Goal: Task Accomplishment & Management: Complete application form

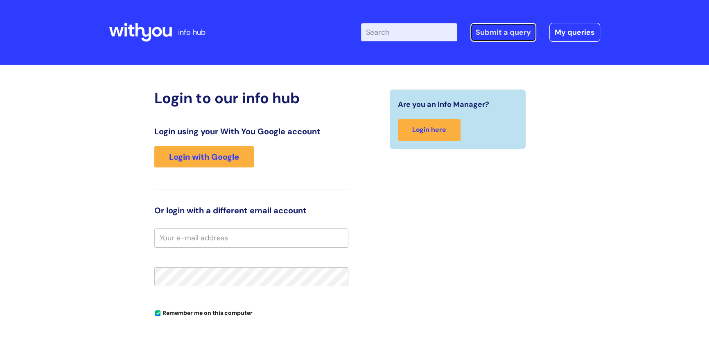
click at [520, 30] on link "Submit a query" at bounding box center [503, 32] width 66 height 19
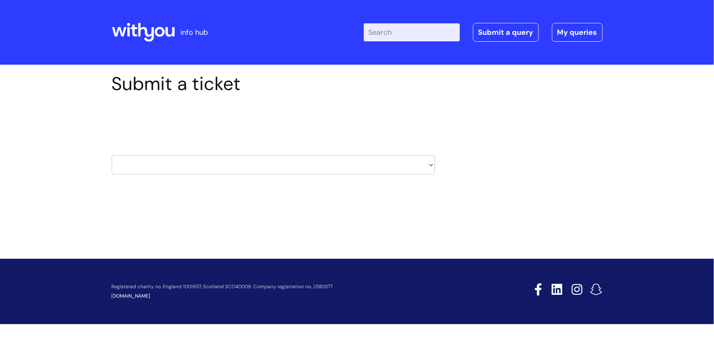
click at [433, 165] on select "HR / People IT and Support Clinical Drug Alerts Finance Accounts Data Support T…" at bounding box center [273, 165] width 323 height 19
select select "safeguarding"
click at [112, 156] on select "HR / People IT and Support Clinical Drug Alerts Finance Accounts Data Support T…" at bounding box center [273, 165] width 323 height 19
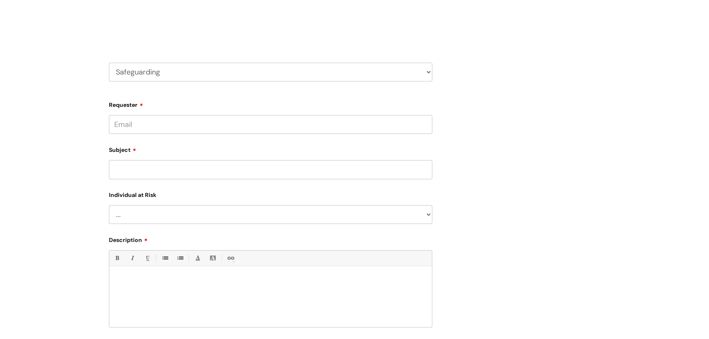
scroll to position [111, 0]
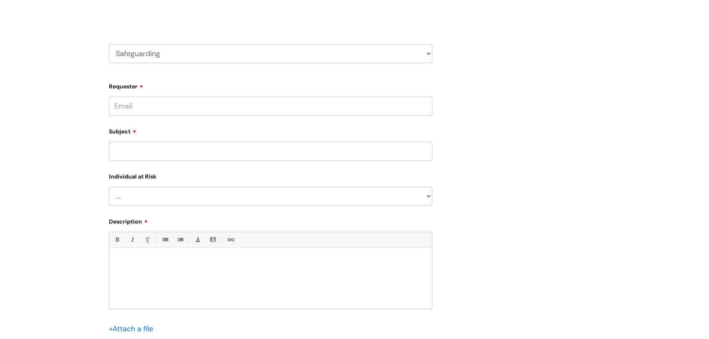
click at [128, 153] on input "Subject" at bounding box center [270, 151] width 323 height 19
type input "Lone working"
click at [131, 106] on input "Requester" at bounding box center [270, 106] width 323 height 19
type input "jill.foulds@wearewithyou.org.uk"
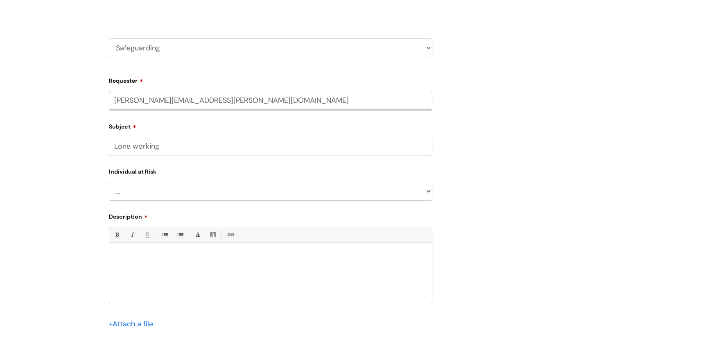
click at [119, 254] on div at bounding box center [270, 275] width 323 height 56
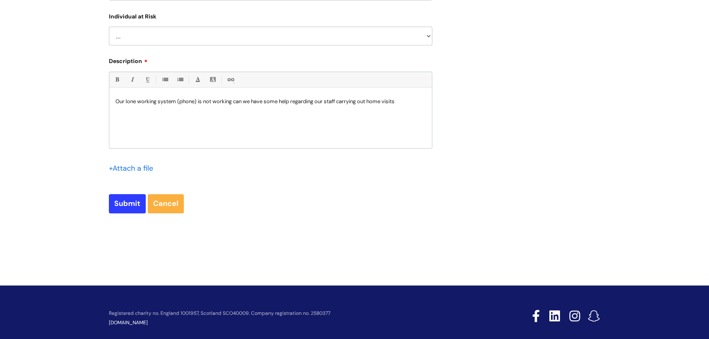
scroll to position [315, 0]
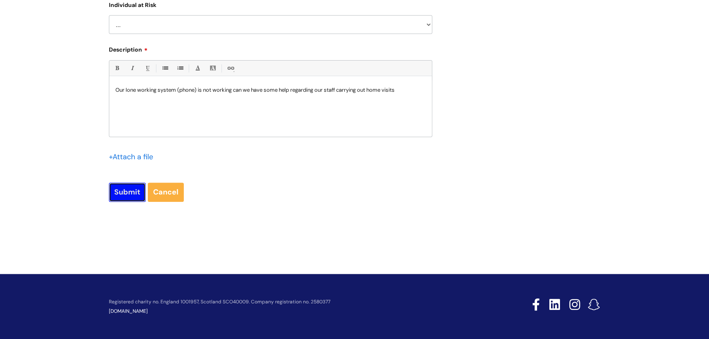
click at [133, 193] on input "Submit" at bounding box center [127, 192] width 37 height 19
type input "Please Wait..."
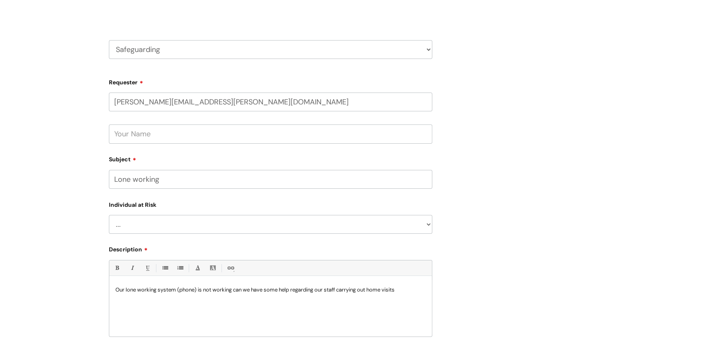
scroll to position [0, 0]
